Goal: Task Accomplishment & Management: Manage account settings

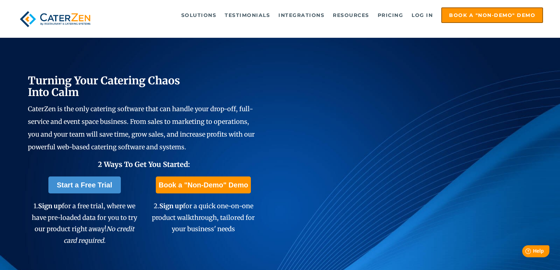
drag, startPoint x: 540, startPoint y: 1, endPoint x: 383, endPoint y: 54, distance: 165.7
click at [383, 54] on div "Turning Your Catering Chaos Into Calm CaterZen is the only catering software th…" at bounding box center [280, 159] width 560 height 316
click at [422, 14] on link "Log in" at bounding box center [422, 15] width 28 height 14
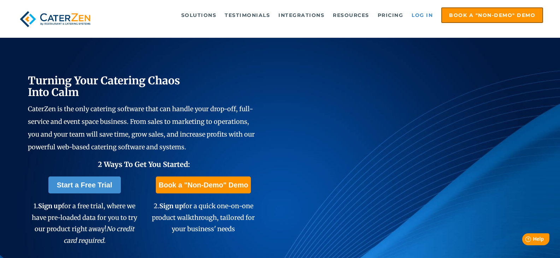
click at [419, 16] on link "Log in" at bounding box center [422, 15] width 28 height 14
